Goal: Information Seeking & Learning: Learn about a topic

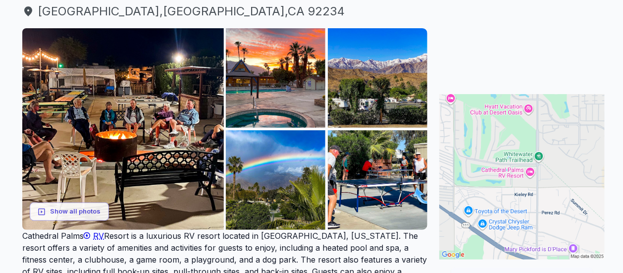
scroll to position [99, 0]
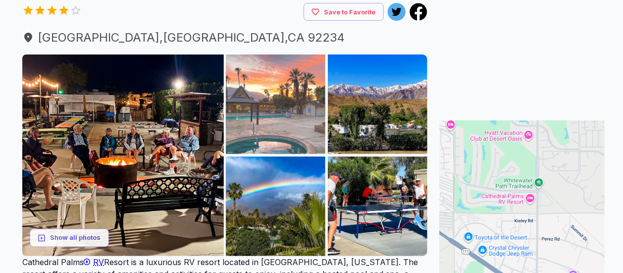
click at [283, 126] on img at bounding box center [275, 103] width 99 height 99
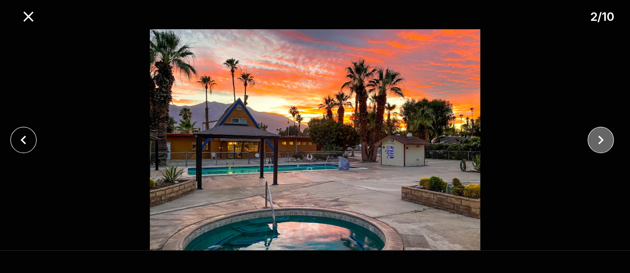
click at [599, 139] on icon "close" at bounding box center [600, 139] width 17 height 17
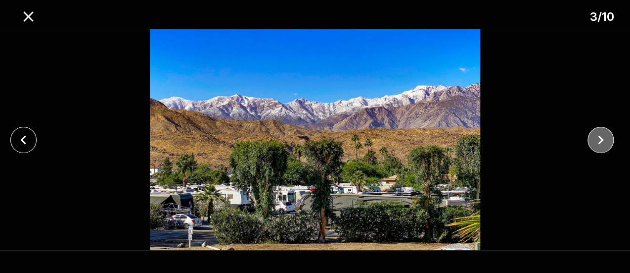
click at [599, 139] on icon "close" at bounding box center [600, 139] width 17 height 17
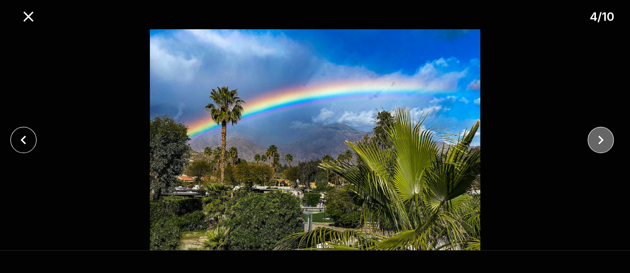
click at [599, 139] on icon "close" at bounding box center [600, 139] width 17 height 17
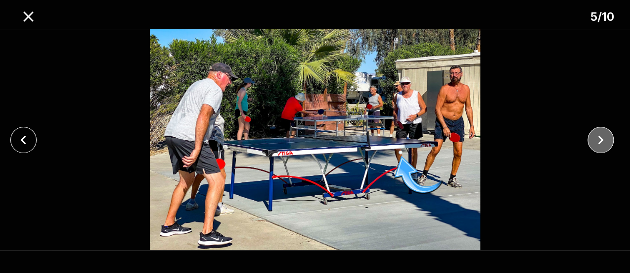
click at [599, 139] on icon "close" at bounding box center [600, 139] width 17 height 17
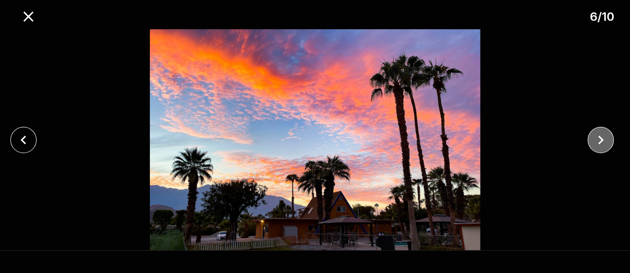
click at [604, 141] on icon "close" at bounding box center [600, 139] width 17 height 17
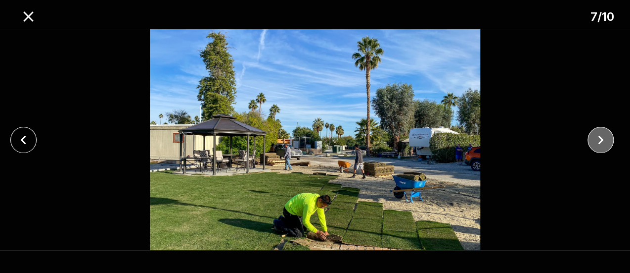
click at [603, 142] on icon "close" at bounding box center [600, 139] width 17 height 17
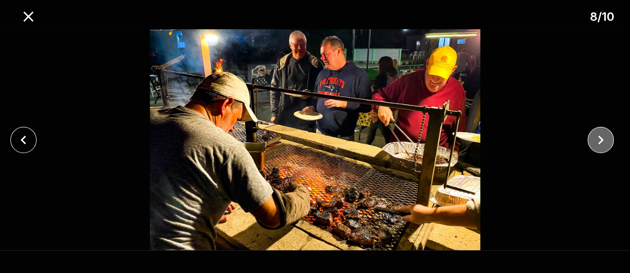
click at [603, 142] on icon "close" at bounding box center [600, 139] width 17 height 17
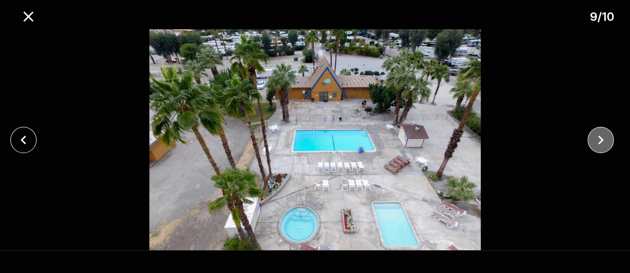
click at [603, 141] on icon "close" at bounding box center [600, 139] width 17 height 17
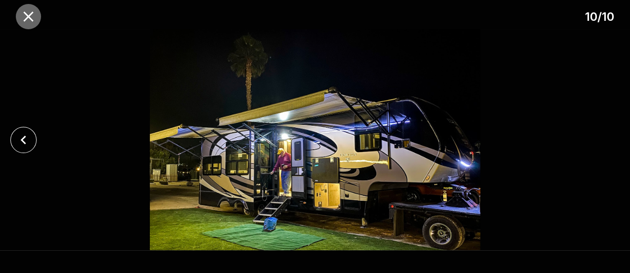
click at [31, 9] on icon "close" at bounding box center [28, 16] width 17 height 17
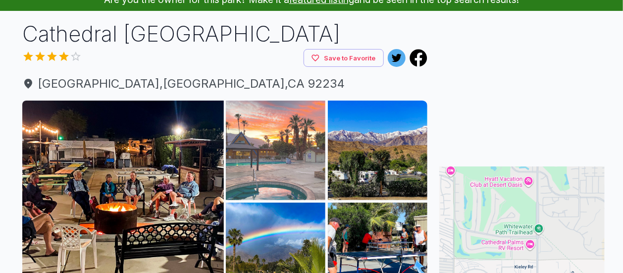
scroll to position [0, 0]
